Goal: Task Accomplishment & Management: Manage account settings

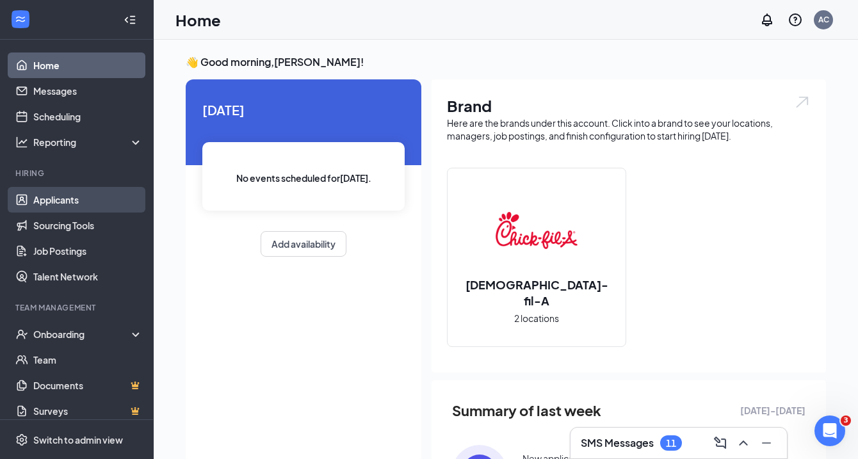
click at [56, 205] on link "Applicants" at bounding box center [88, 200] width 110 height 26
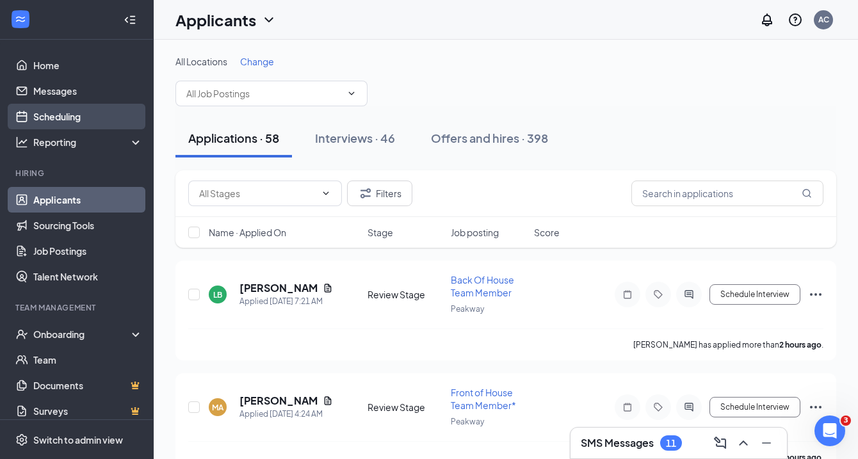
click at [61, 122] on link "Scheduling" at bounding box center [88, 117] width 110 height 26
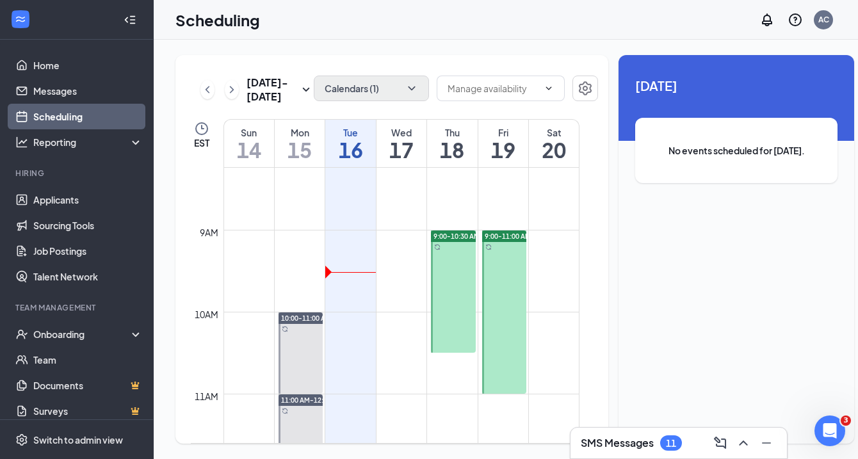
scroll to position [631, 0]
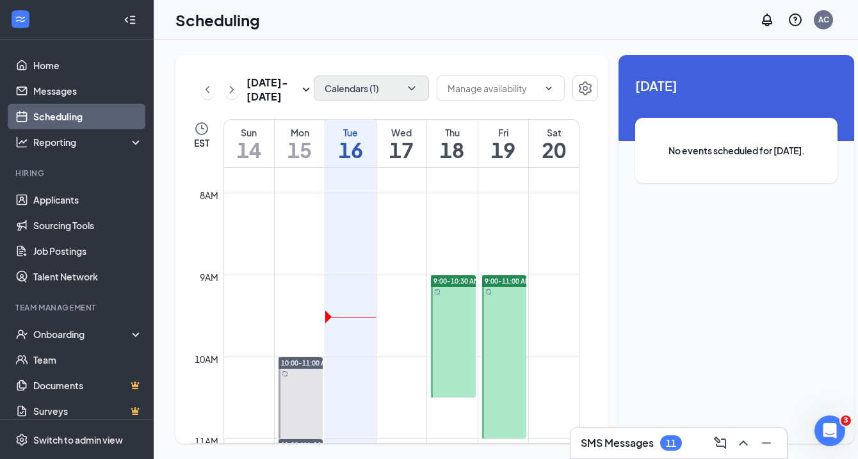
click at [383, 86] on button "Calendars (1)" at bounding box center [371, 89] width 115 height 26
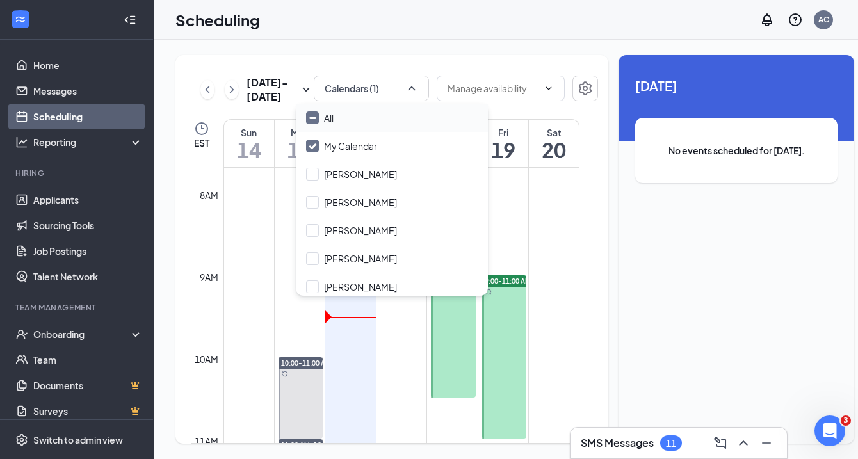
click at [368, 122] on div "All" at bounding box center [392, 118] width 192 height 28
checkbox input "true"
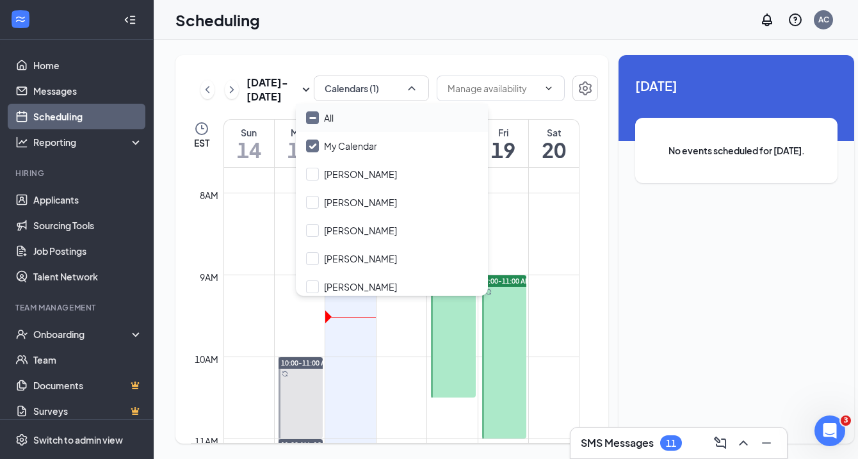
checkbox input "true"
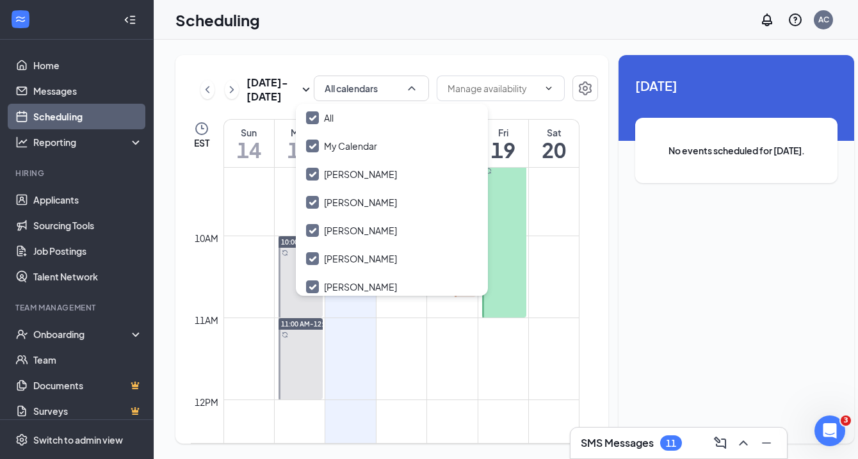
click at [419, 359] on td at bounding box center [401, 348] width 356 height 20
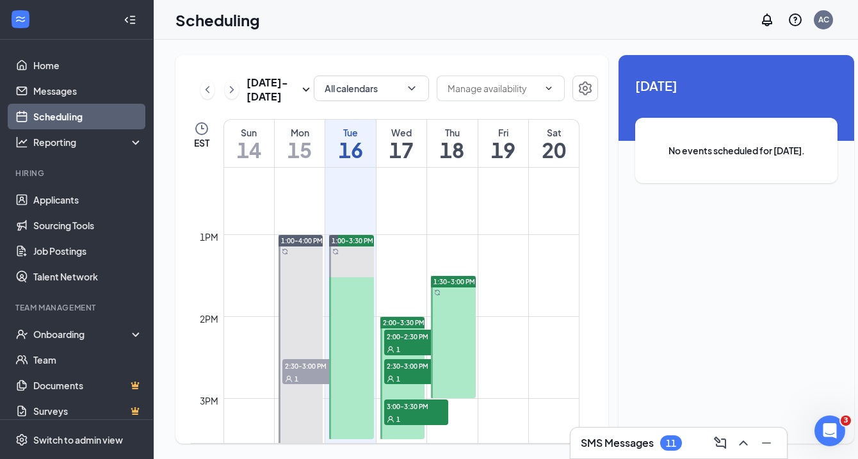
scroll to position [998, 0]
click at [419, 344] on span "2:00-2:30 PM" at bounding box center [416, 337] width 64 height 13
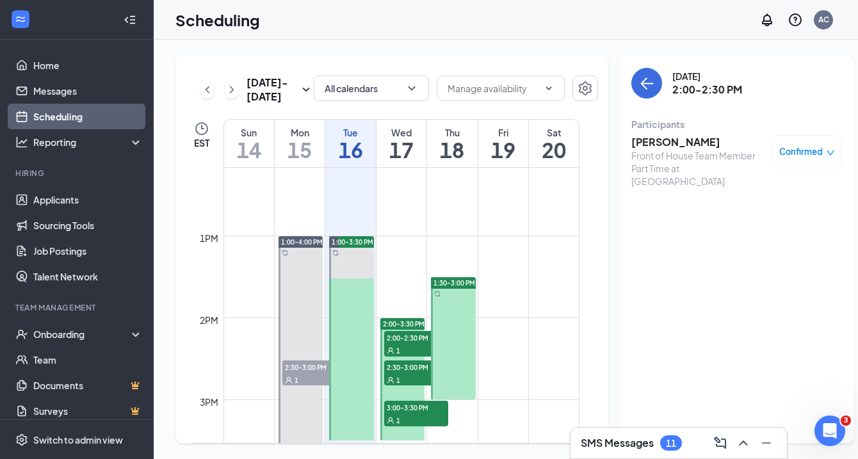
click at [403, 373] on span "2:30-3:00 PM" at bounding box center [416, 367] width 64 height 13
click at [408, 344] on span "2:00-2:30 PM" at bounding box center [416, 337] width 64 height 13
click at [405, 373] on span "2:30-3:00 PM" at bounding box center [416, 367] width 64 height 13
click at [406, 426] on div "1" at bounding box center [416, 420] width 64 height 13
click at [395, 373] on span "2:30-3:00 PM" at bounding box center [416, 367] width 64 height 13
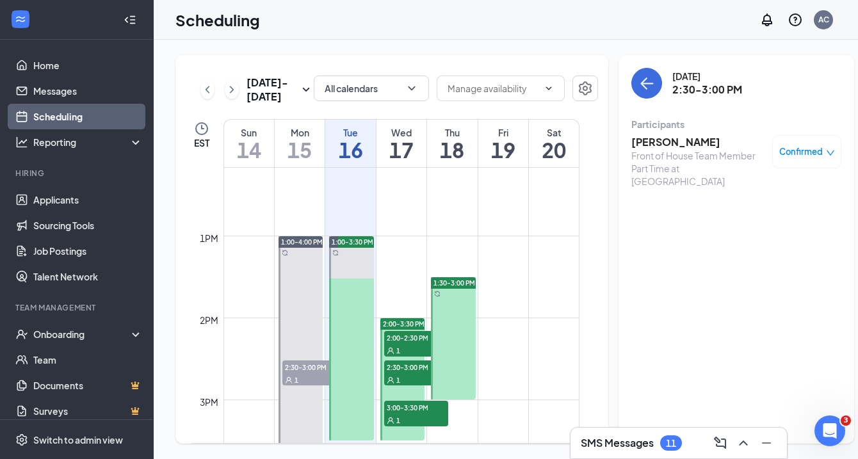
click at [395, 344] on span "2:00-2:30 PM" at bounding box center [416, 337] width 64 height 13
click at [395, 373] on span "2:30-3:00 PM" at bounding box center [416, 367] width 64 height 13
click at [65, 250] on link "Job Postings" at bounding box center [88, 251] width 110 height 26
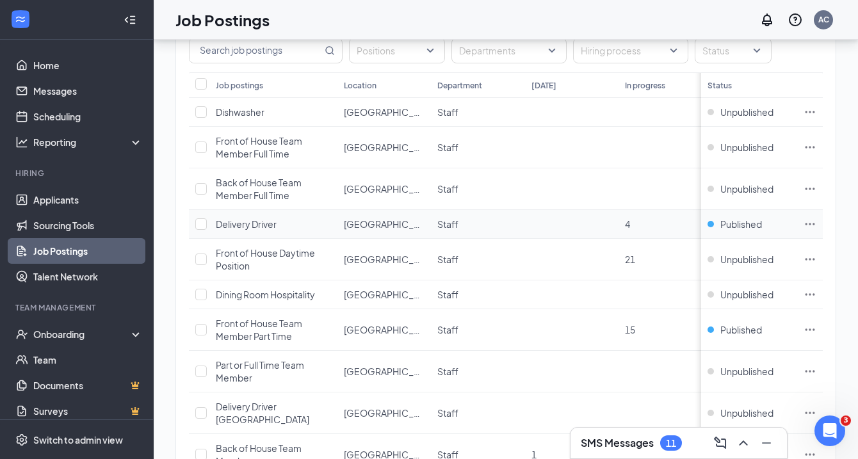
scroll to position [136, 0]
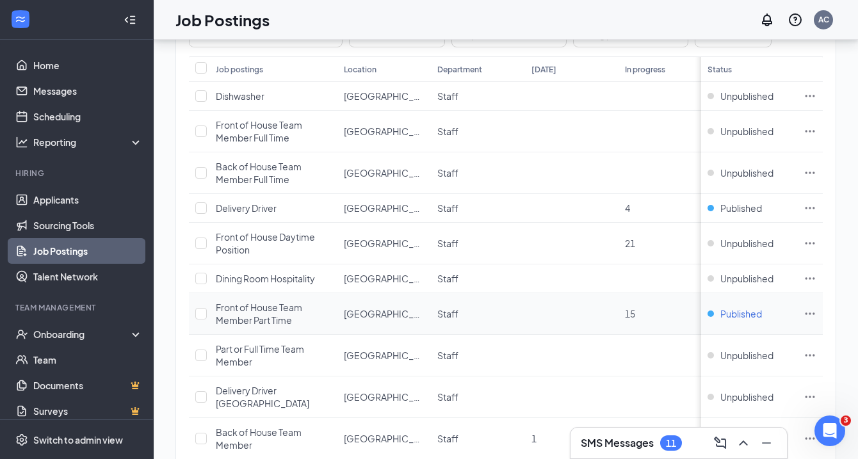
click at [724, 313] on span "Published" at bounding box center [741, 313] width 42 height 13
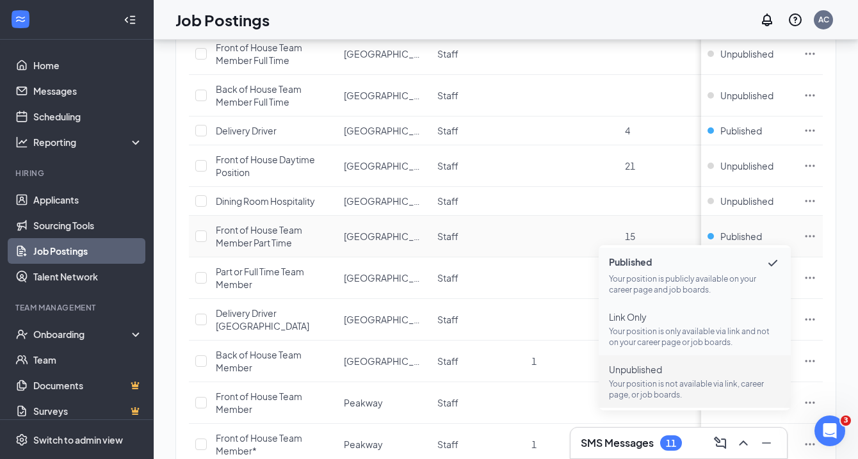
scroll to position [218, 0]
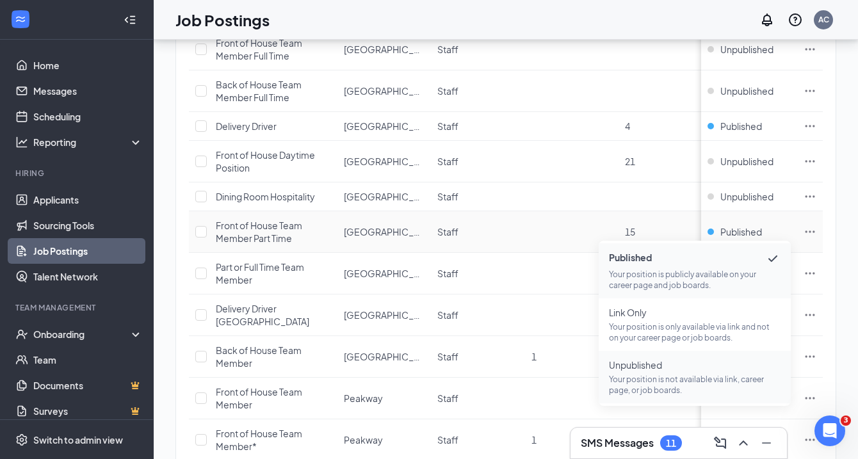
click at [688, 378] on p "Your position is not available via link, career page, or job boards." at bounding box center [695, 385] width 172 height 22
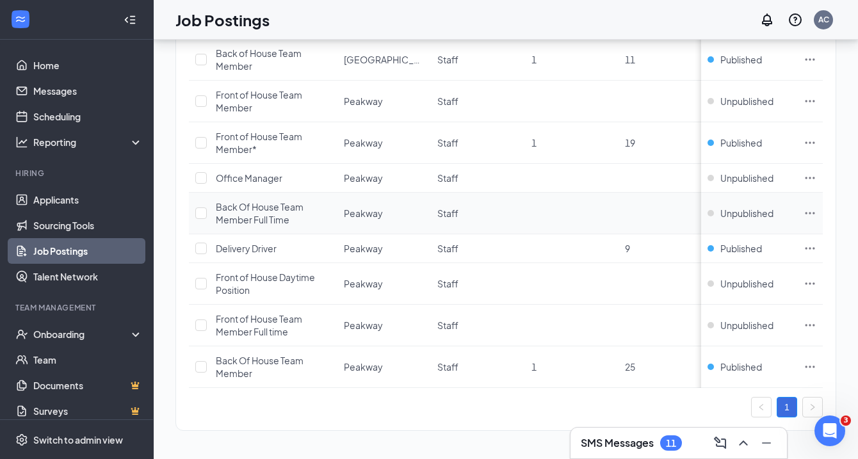
scroll to position [515, 0]
click at [65, 202] on link "Applicants" at bounding box center [88, 200] width 110 height 26
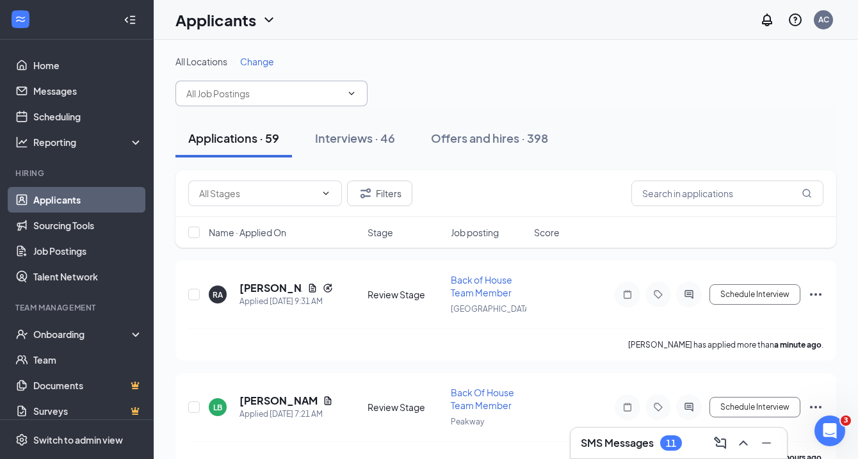
click at [301, 100] on input "text" at bounding box center [263, 93] width 155 height 14
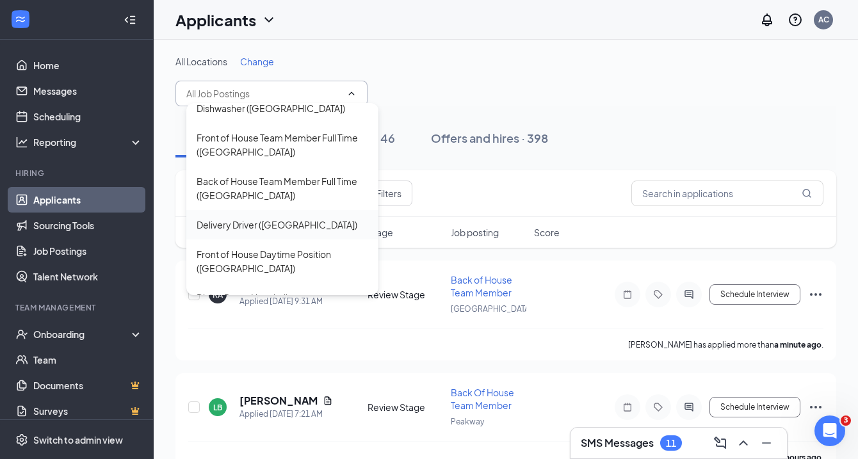
scroll to position [13, 0]
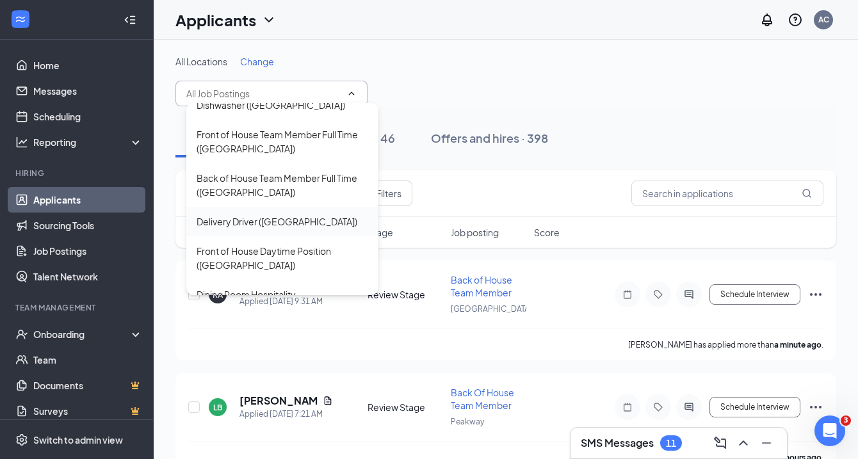
click at [248, 225] on div "Delivery Driver ([GEOGRAPHIC_DATA])" at bounding box center [277, 222] width 161 height 14
type input "Delivery Driver ([GEOGRAPHIC_DATA])"
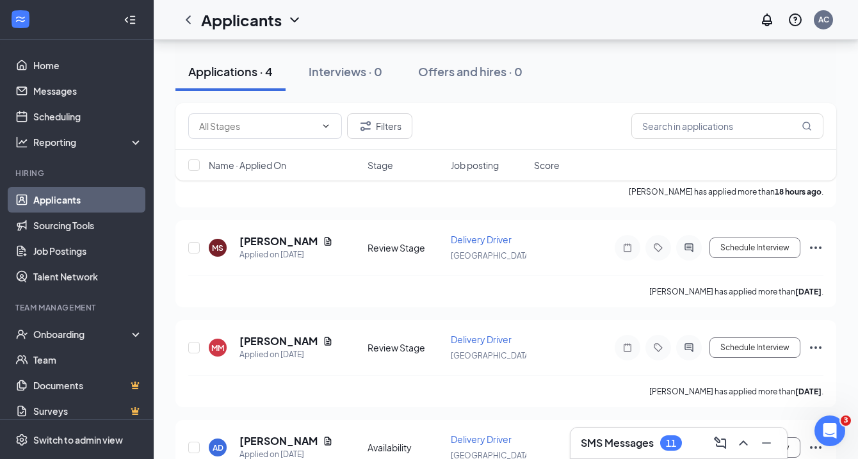
scroll to position [154, 0]
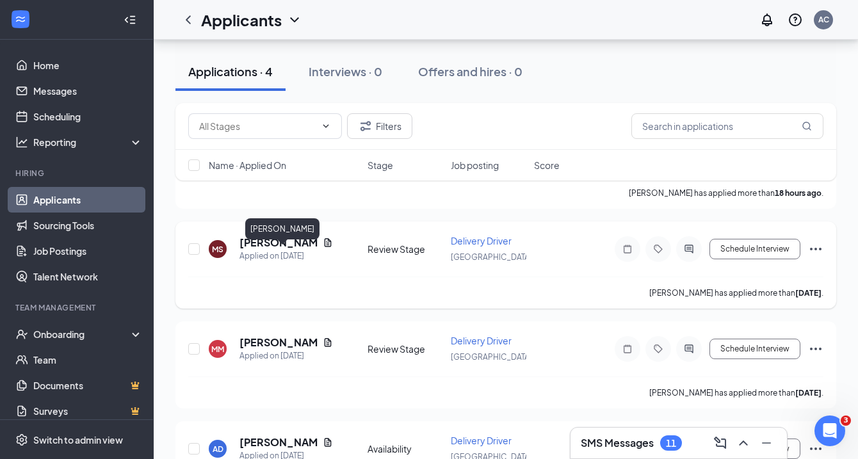
click at [273, 250] on h5 "[PERSON_NAME]" at bounding box center [278, 243] width 78 height 14
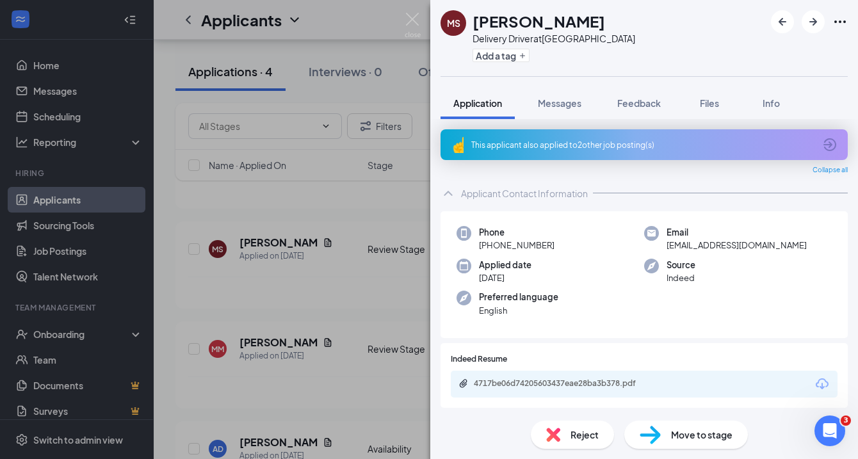
click at [649, 141] on div "This applicant also applied to 2 other job posting(s)" at bounding box center [642, 145] width 343 height 11
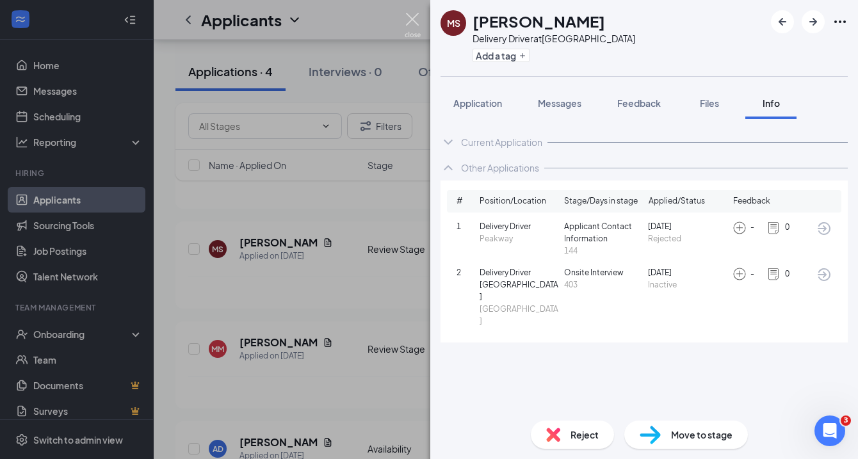
click at [412, 26] on img at bounding box center [413, 25] width 16 height 25
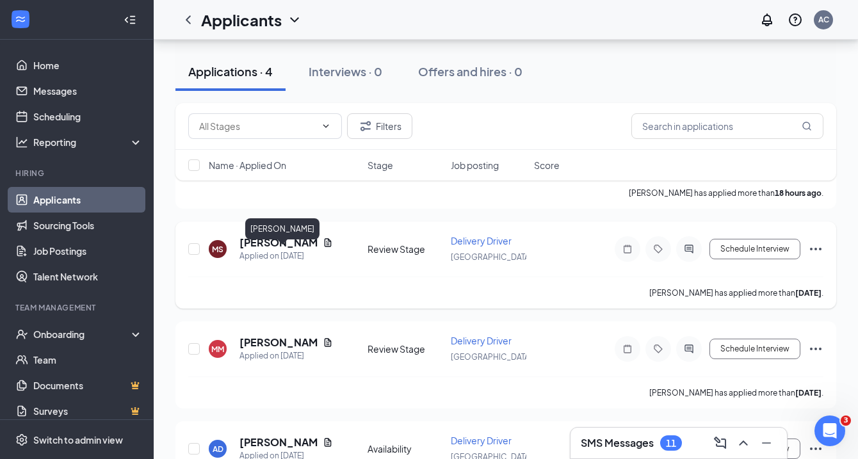
click at [276, 250] on h5 "[PERSON_NAME]" at bounding box center [278, 243] width 78 height 14
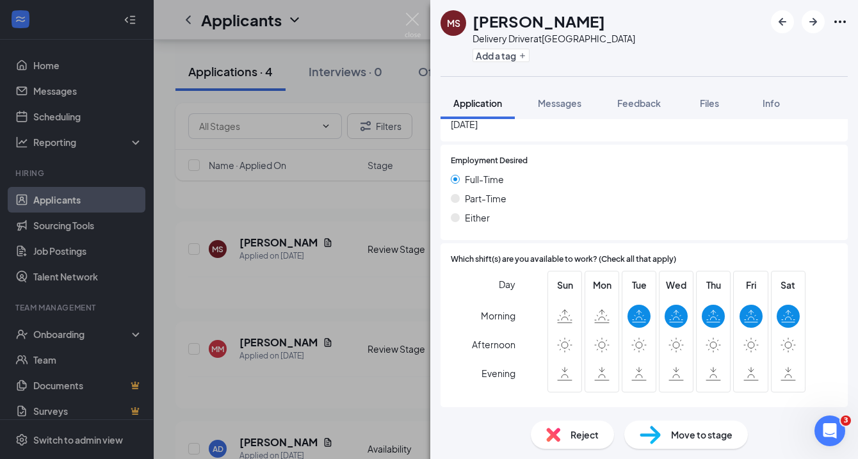
scroll to position [355, 0]
click at [260, 355] on div "MS M'[PERSON_NAME] Delivery Driver at [GEOGRAPHIC_DATA] Add a tag Application M…" at bounding box center [429, 229] width 858 height 459
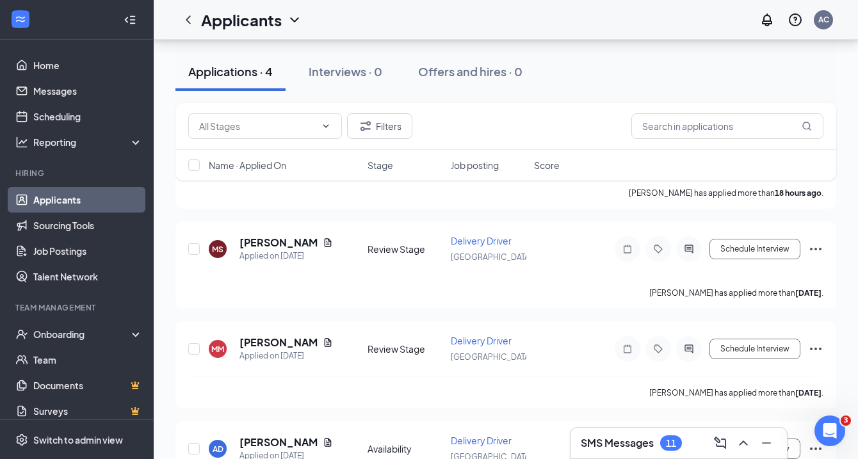
click at [260, 350] on h5 "[PERSON_NAME]" at bounding box center [278, 343] width 78 height 14
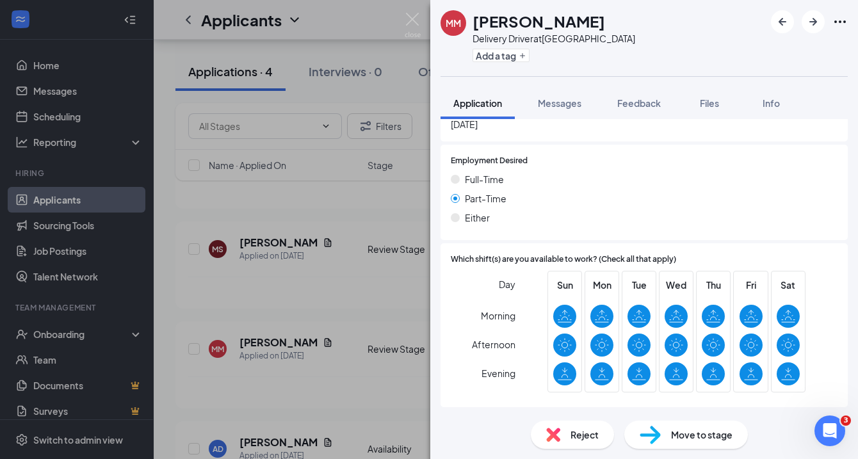
scroll to position [355, 0]
click at [295, 306] on div "MM [PERSON_NAME] Delivery Driver at [GEOGRAPHIC_DATA] Add a tag Application Mes…" at bounding box center [429, 229] width 858 height 459
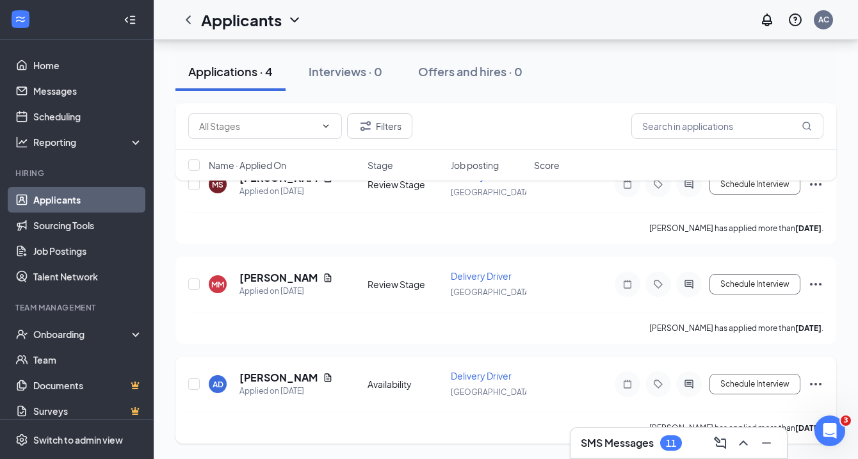
scroll to position [230, 0]
click at [260, 379] on h5 "[PERSON_NAME]" at bounding box center [278, 378] width 78 height 14
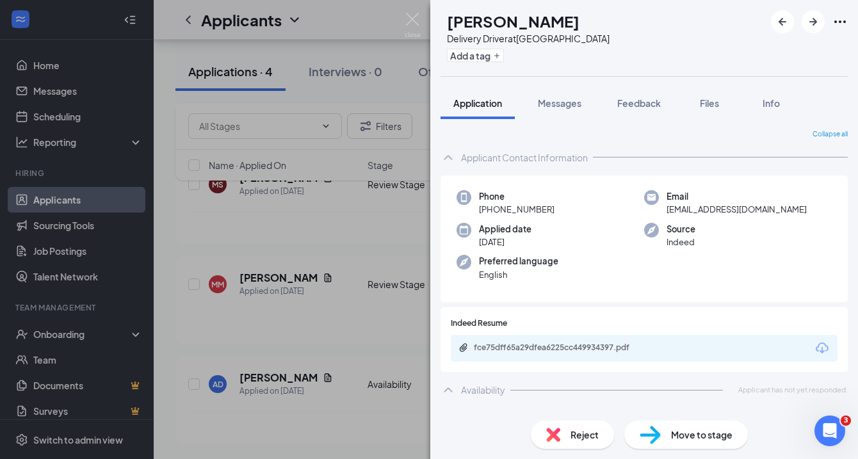
click at [245, 281] on div "AD [PERSON_NAME] Delivery Driver at [GEOGRAPHIC_DATA] Add a tag Application Mes…" at bounding box center [429, 229] width 858 height 459
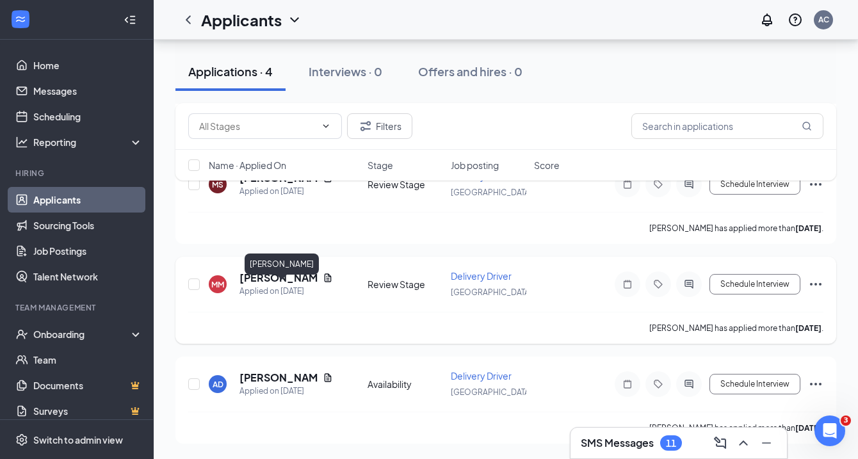
click at [251, 280] on h5 "[PERSON_NAME]" at bounding box center [278, 278] width 78 height 14
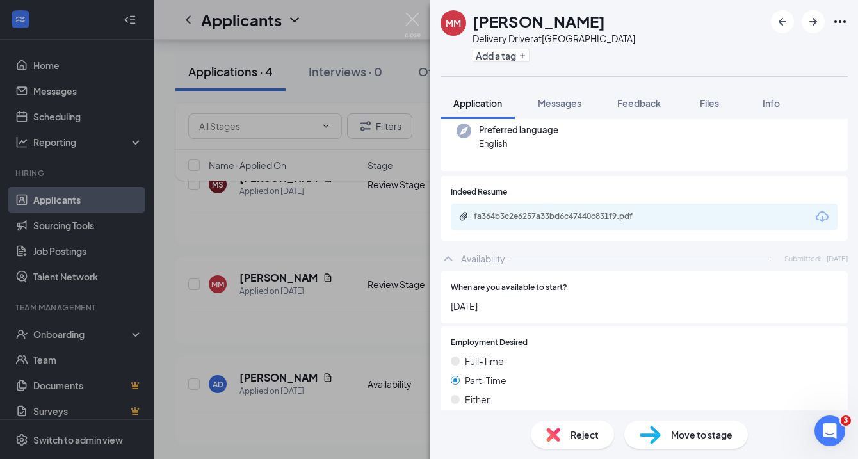
scroll to position [166, 0]
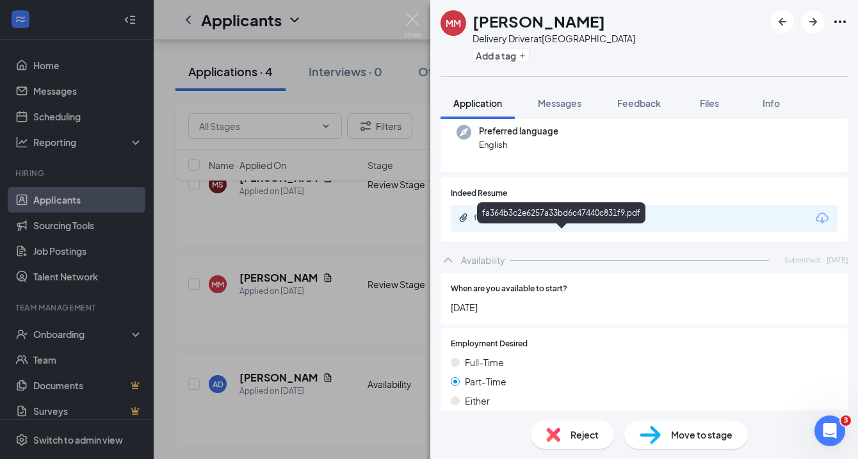
click at [597, 223] on div "fa364b3c2e6257a33bd6c47440c831f9.pdf" at bounding box center [563, 218] width 179 height 10
